Goal: Task Accomplishment & Management: Complete application form

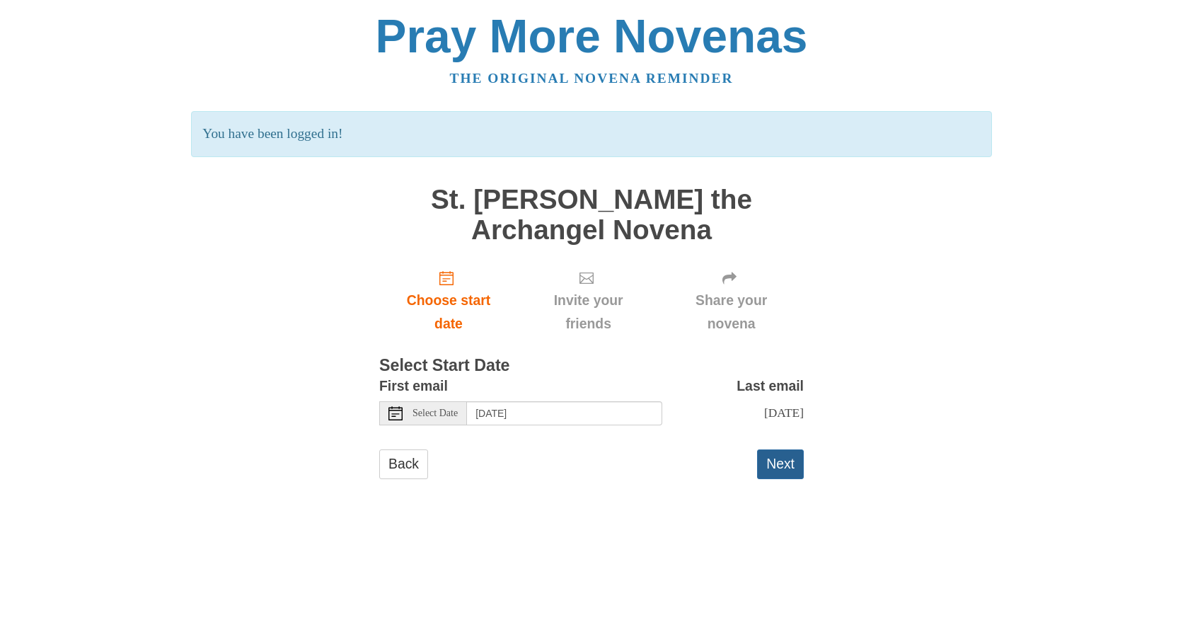
click at [768, 465] on button "Next" at bounding box center [780, 463] width 47 height 29
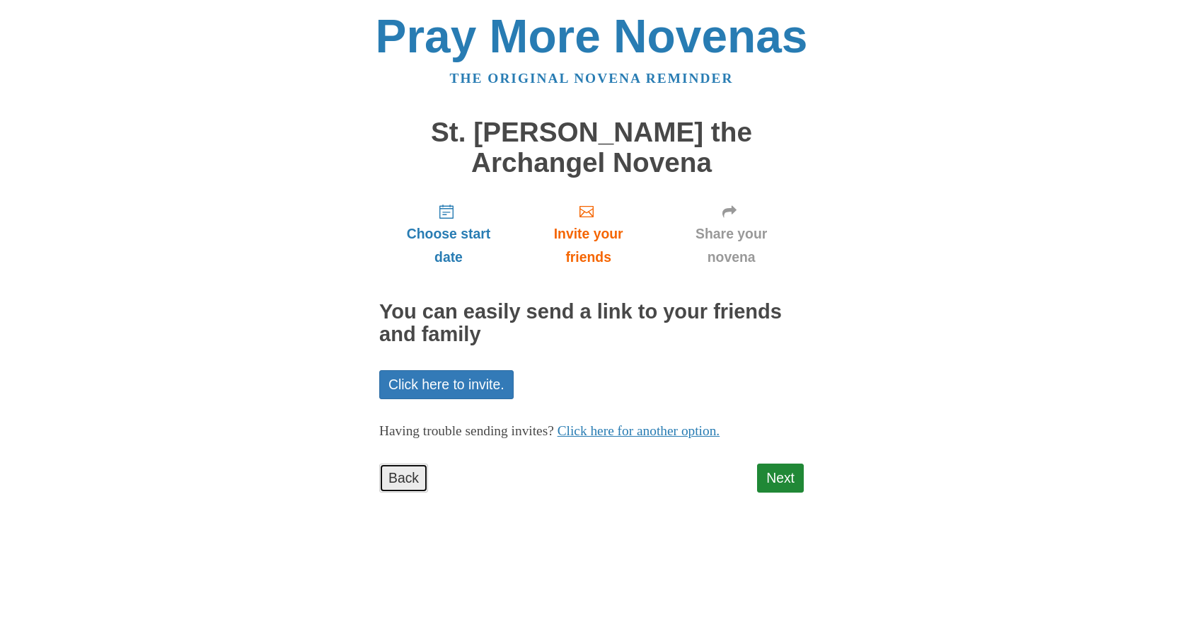
click at [402, 474] on link "Back" at bounding box center [403, 477] width 49 height 29
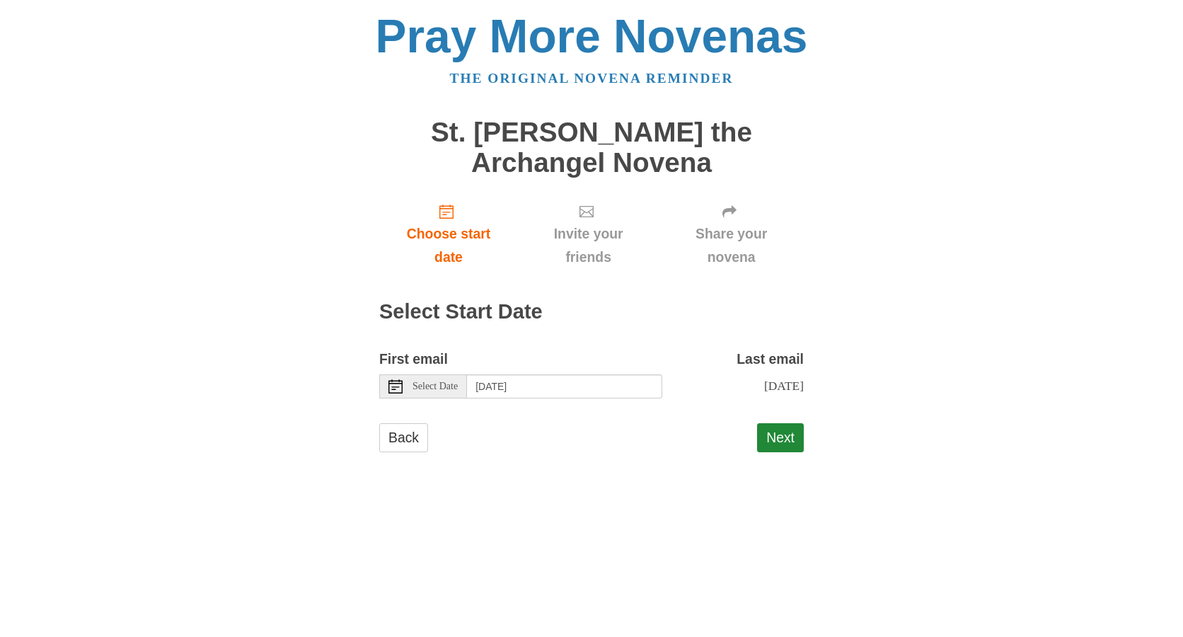
click at [417, 388] on span "Select Date" at bounding box center [434, 386] width 45 height 10
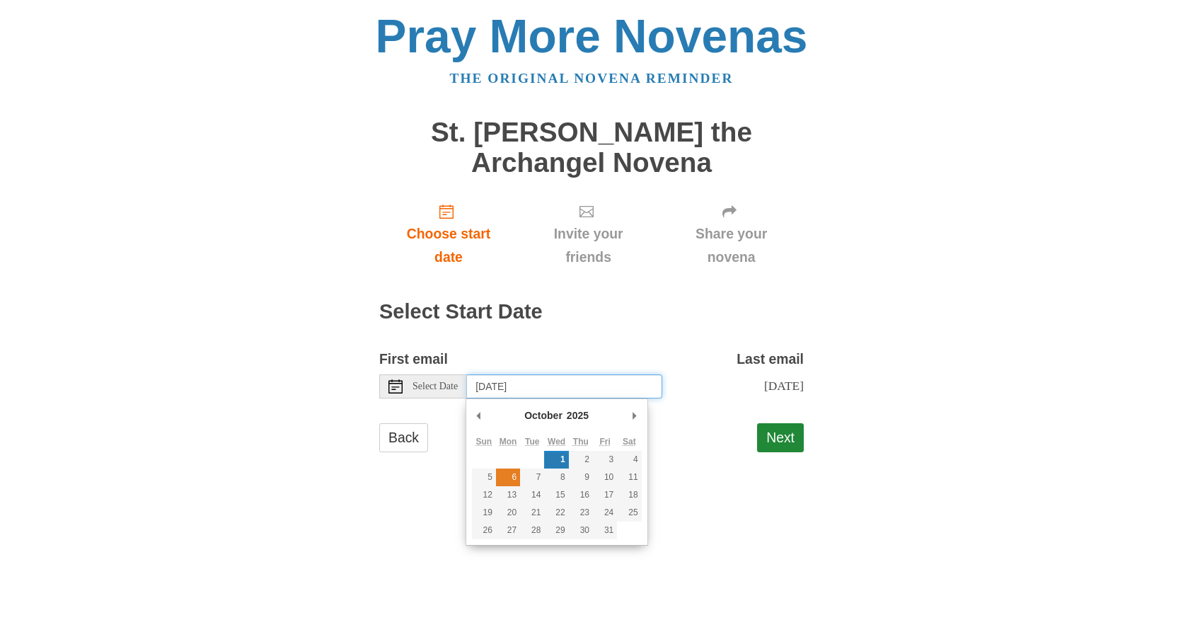
type input "[DATE]"
